Goal: Information Seeking & Learning: Find specific page/section

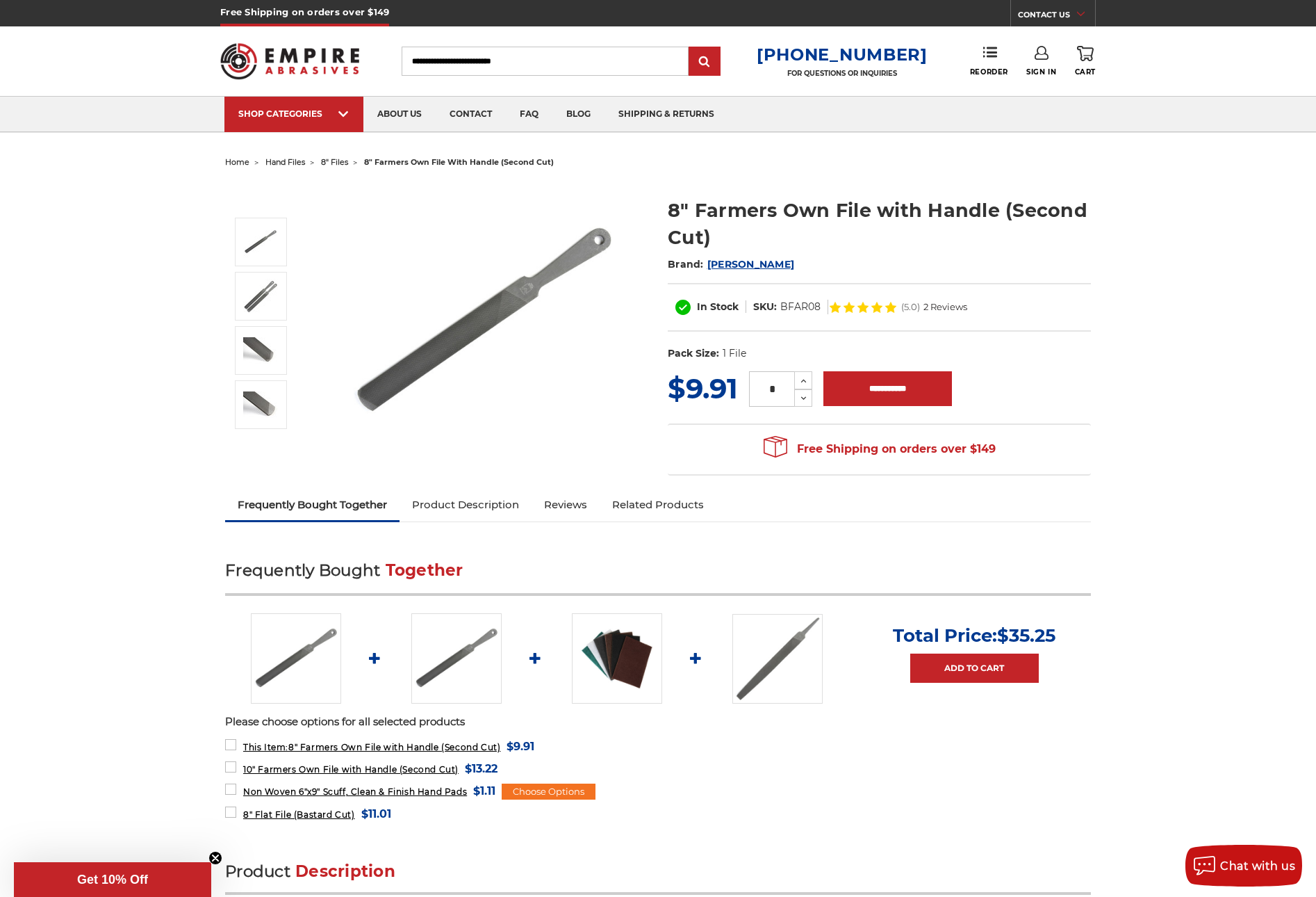
click at [520, 291] on img at bounding box center [483, 321] width 278 height 278
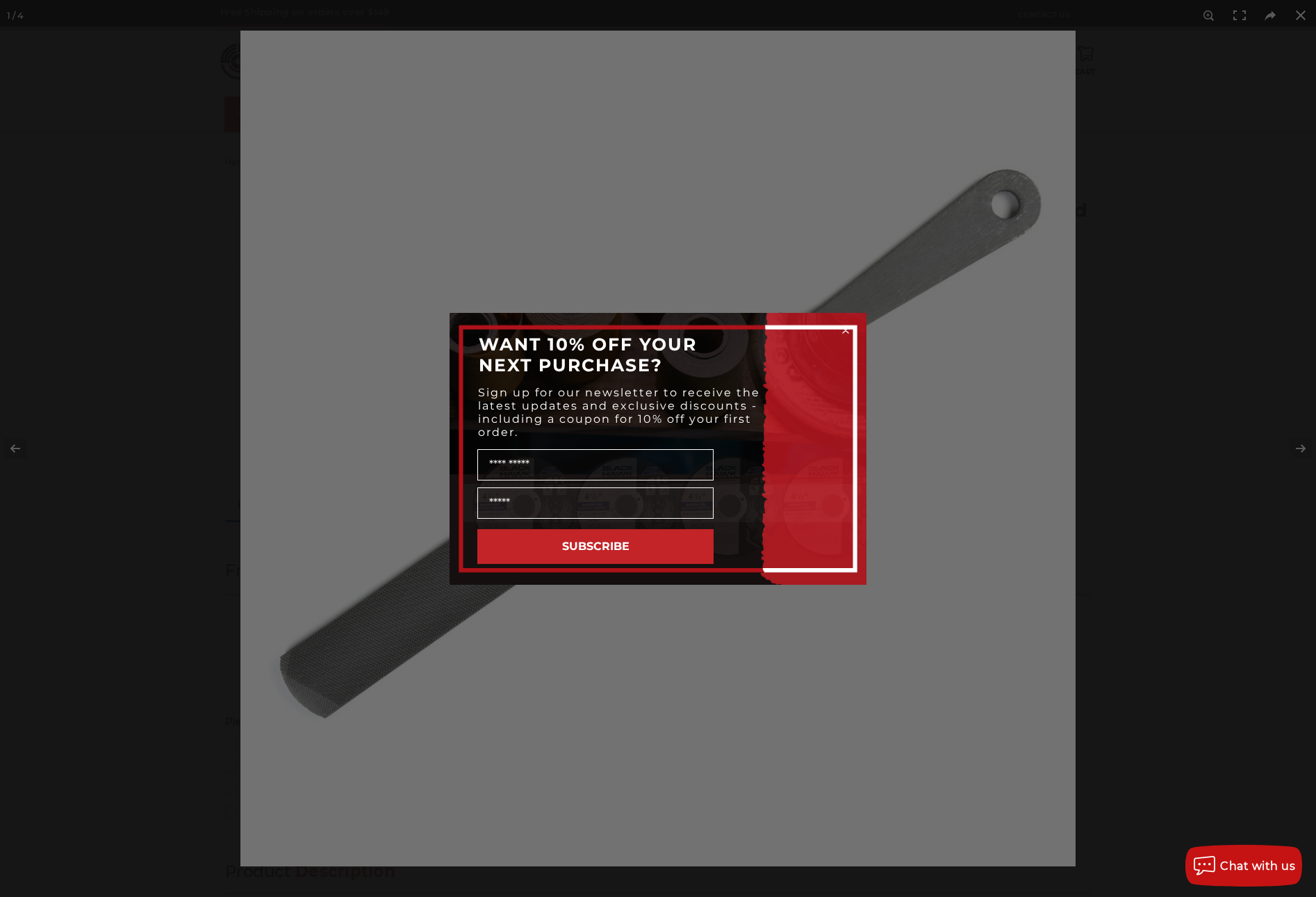
click at [843, 328] on icon "Close dialog" at bounding box center [845, 330] width 6 height 6
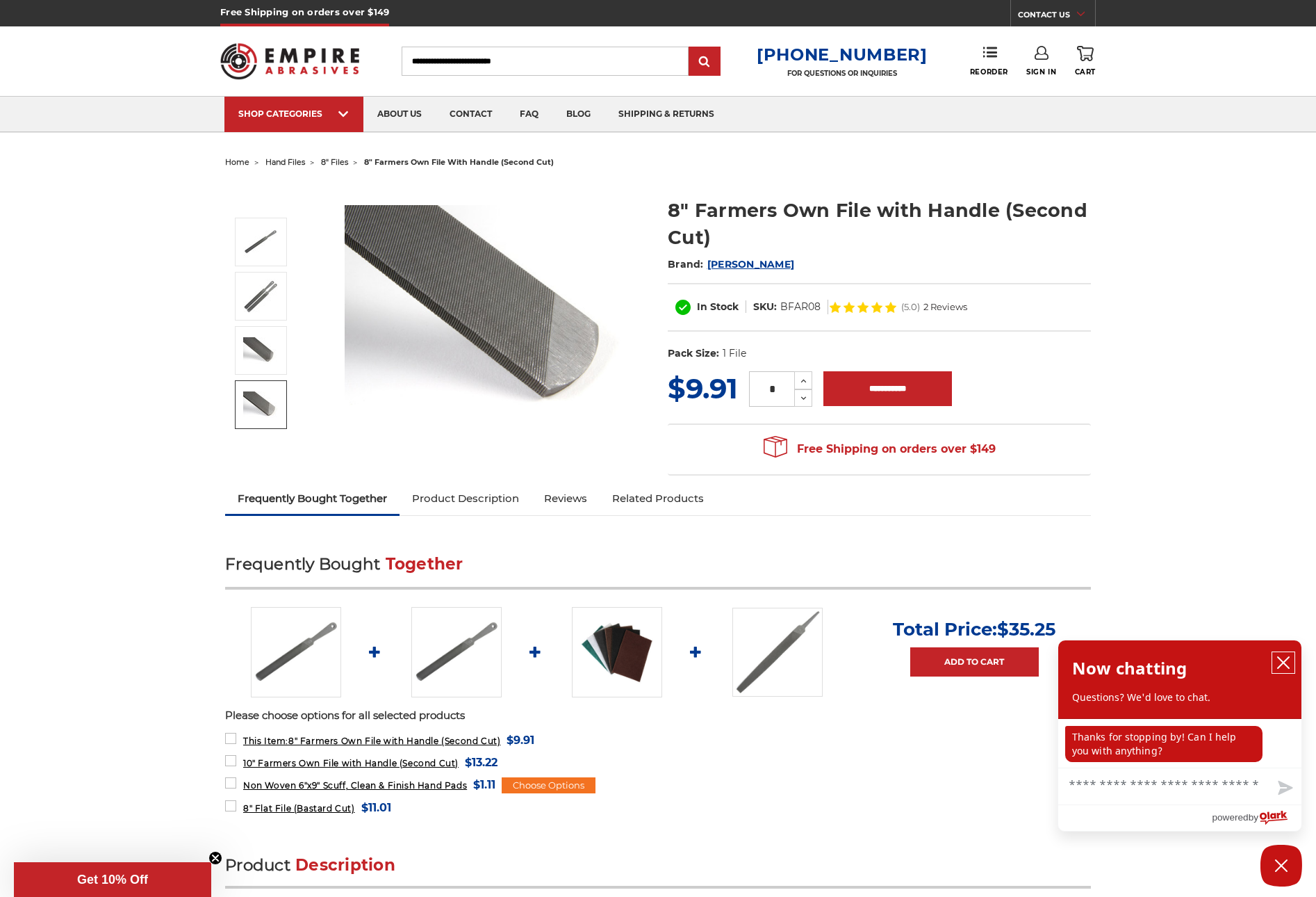
click at [1283, 661] on icon "close chatbox" at bounding box center [1283, 663] width 14 height 14
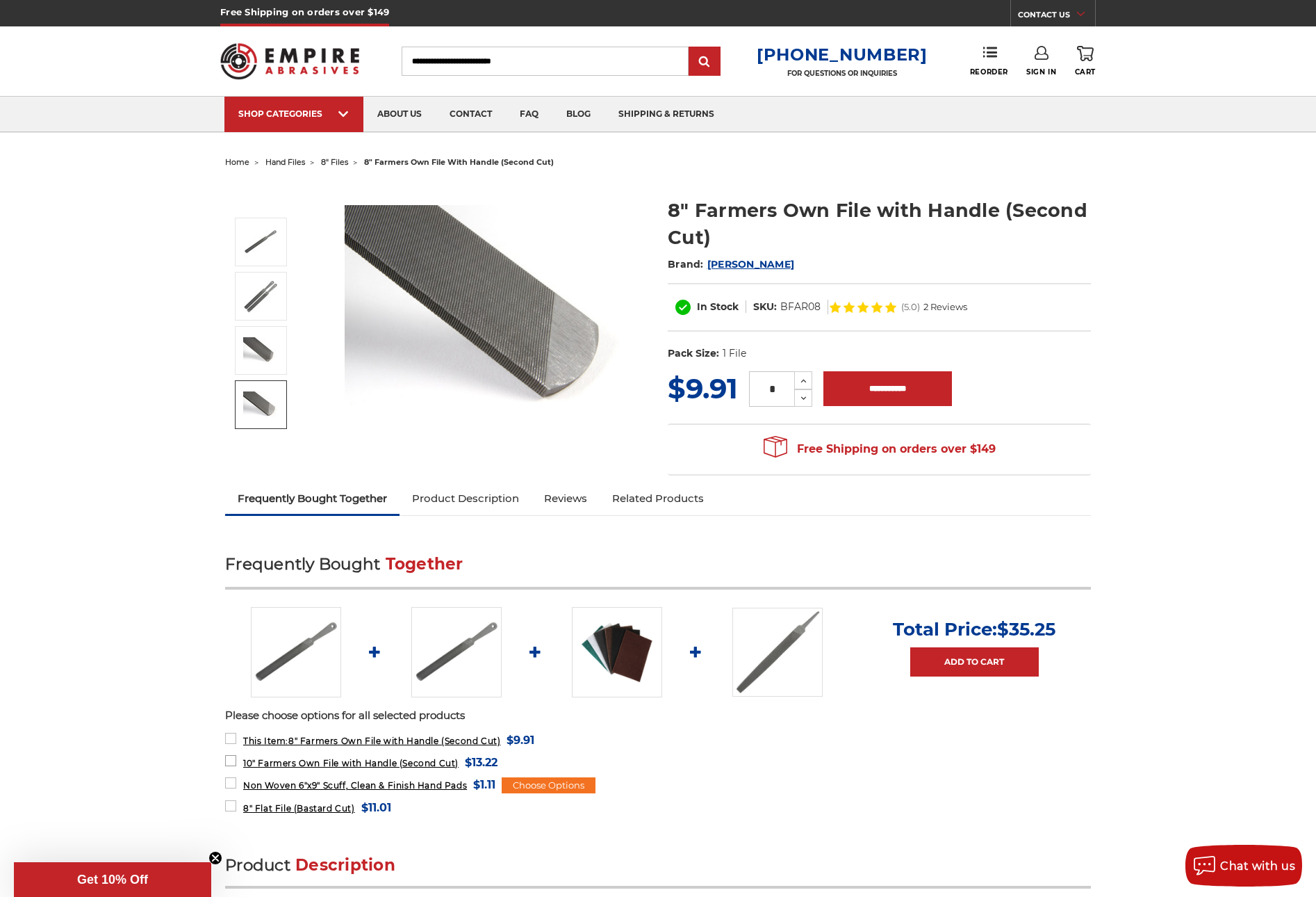
click at [329, 763] on span "10" Farmers Own File with Handle (Second Cut)" at bounding box center [351, 762] width 215 height 11
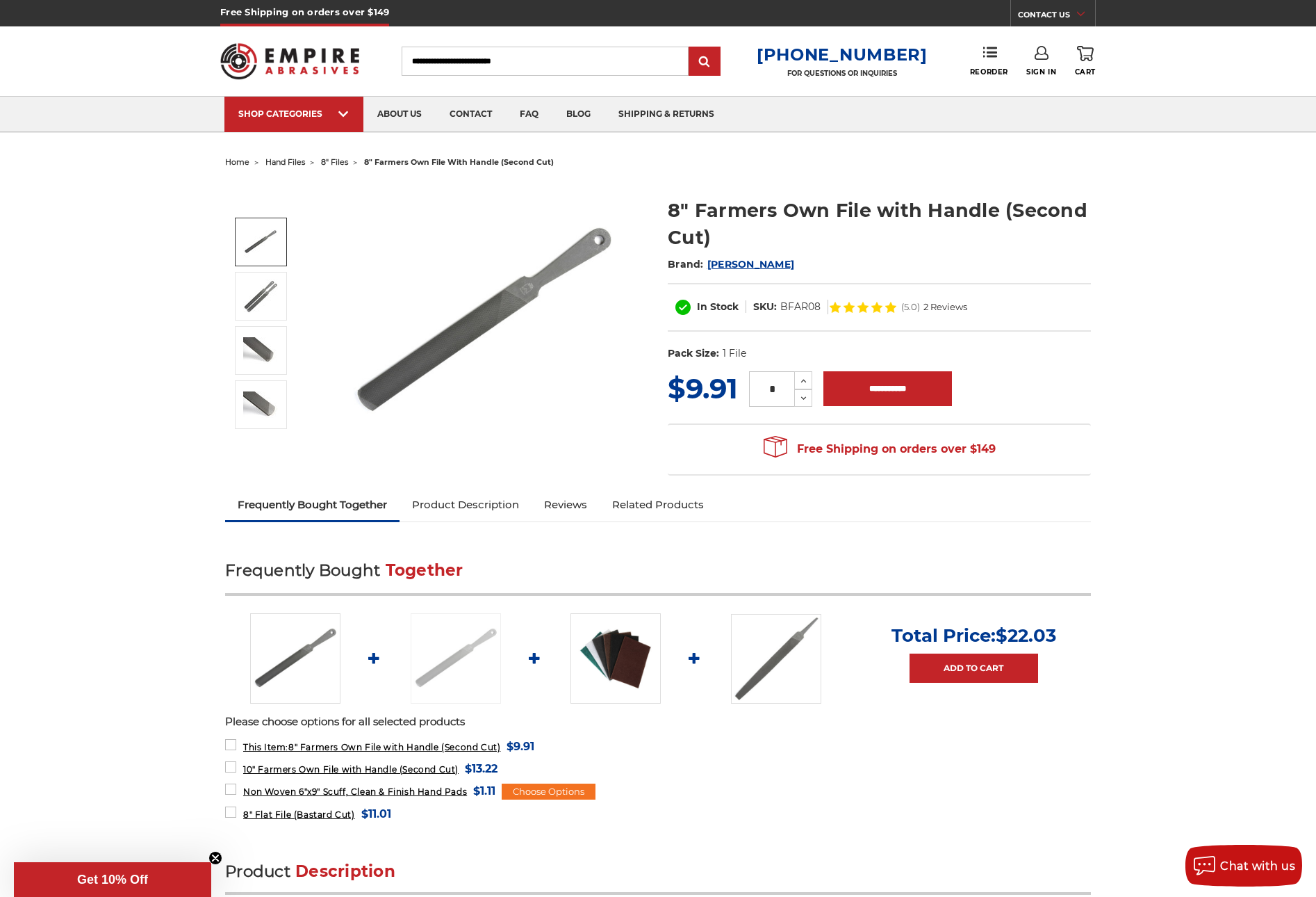
click at [294, 164] on span "hand files" at bounding box center [285, 162] width 40 height 10
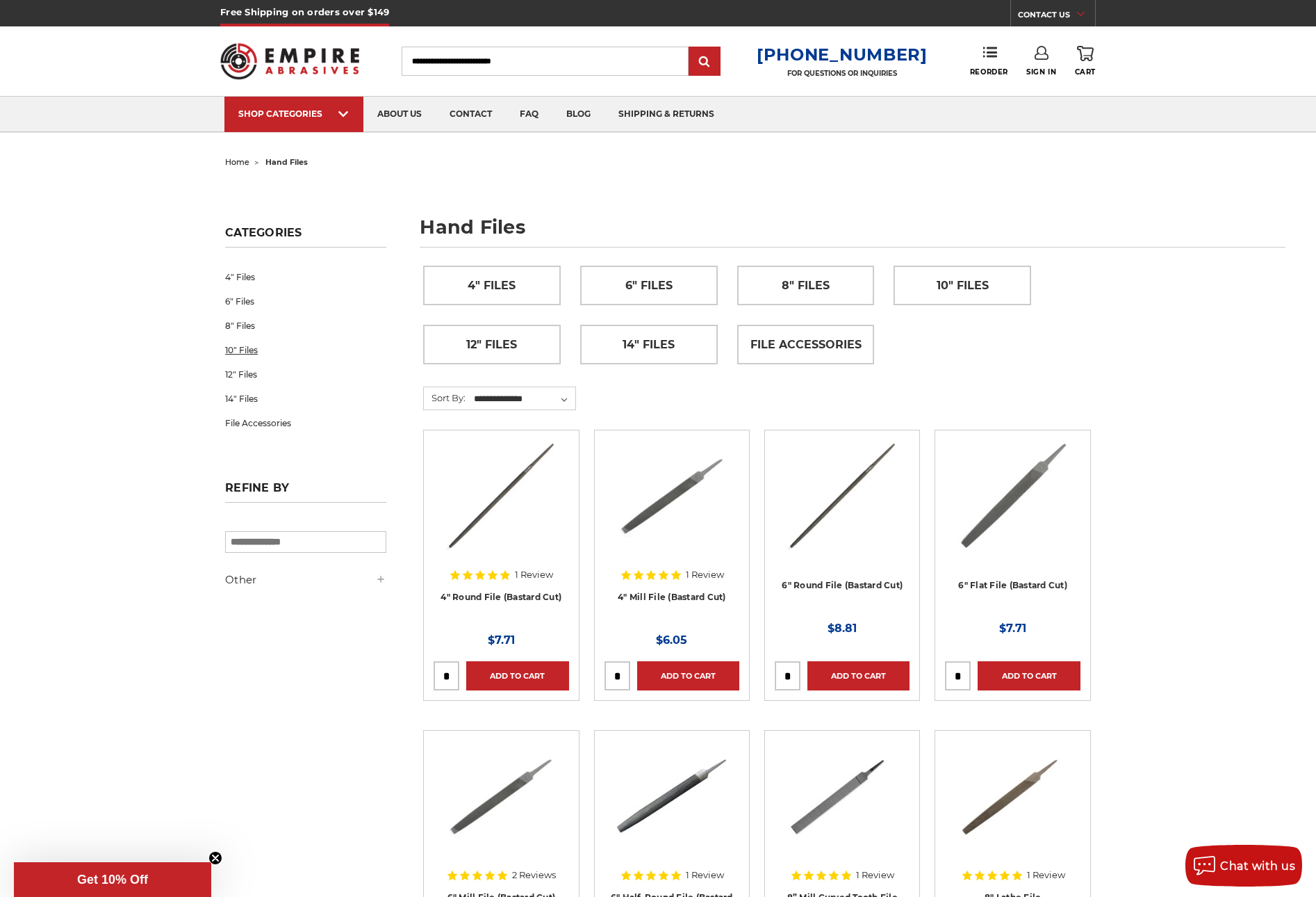
click at [235, 350] on link "10" Files" at bounding box center [305, 350] width 161 height 24
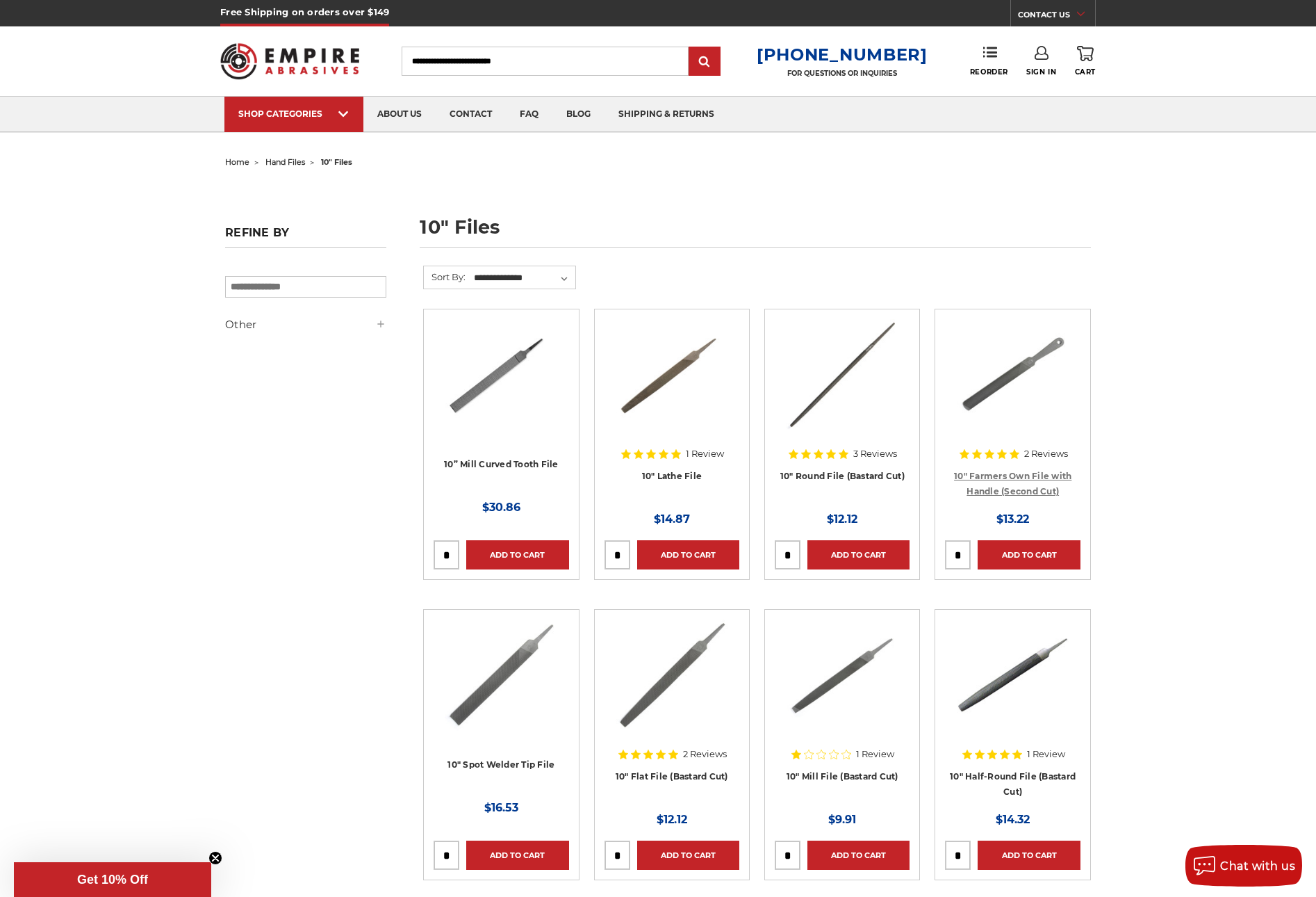
click at [1025, 477] on link "10" Farmers Own File with Handle (Second Cut)" at bounding box center [1012, 483] width 117 height 26
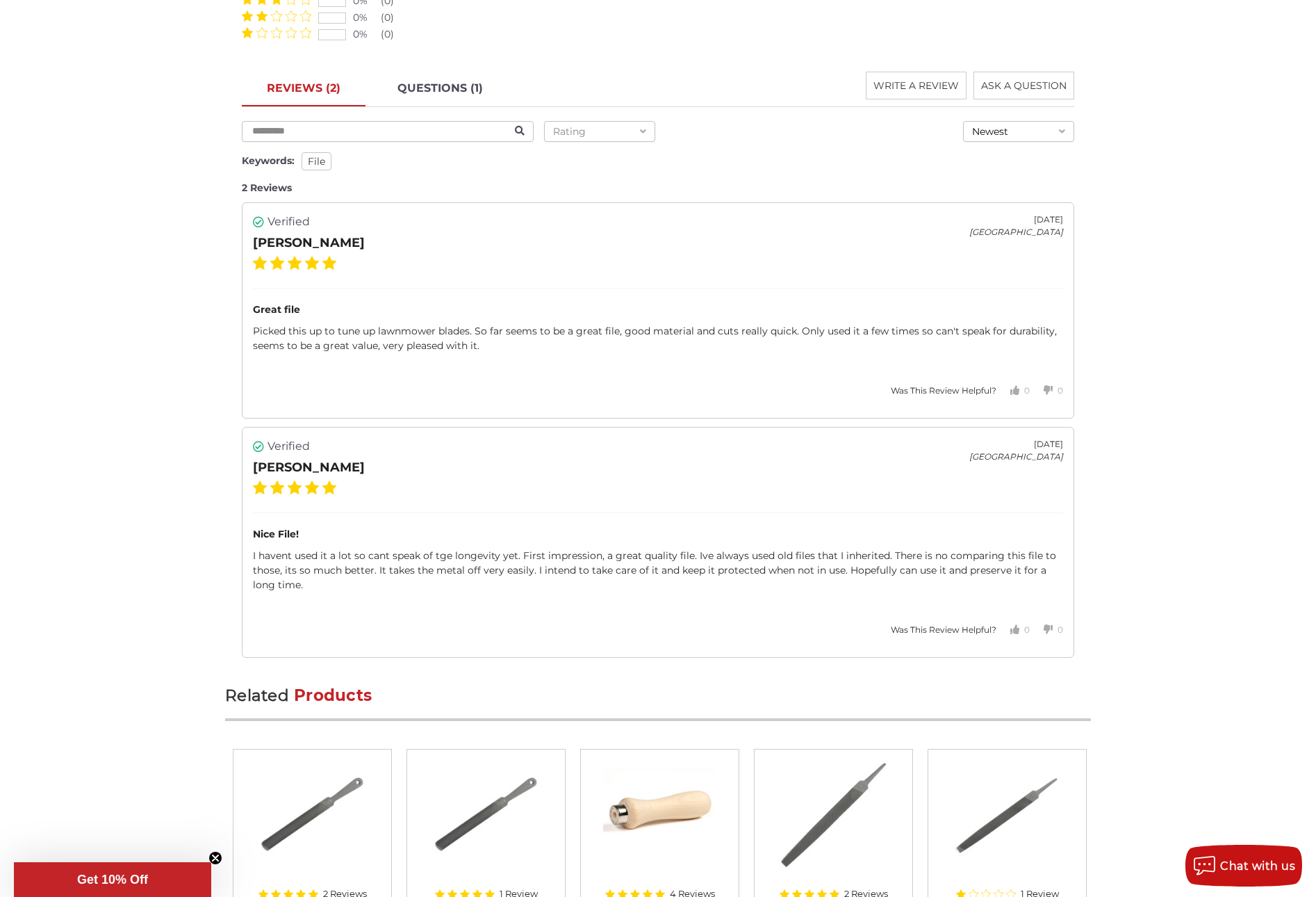
scroll to position [1586, 0]
